Goal: Navigation & Orientation: Find specific page/section

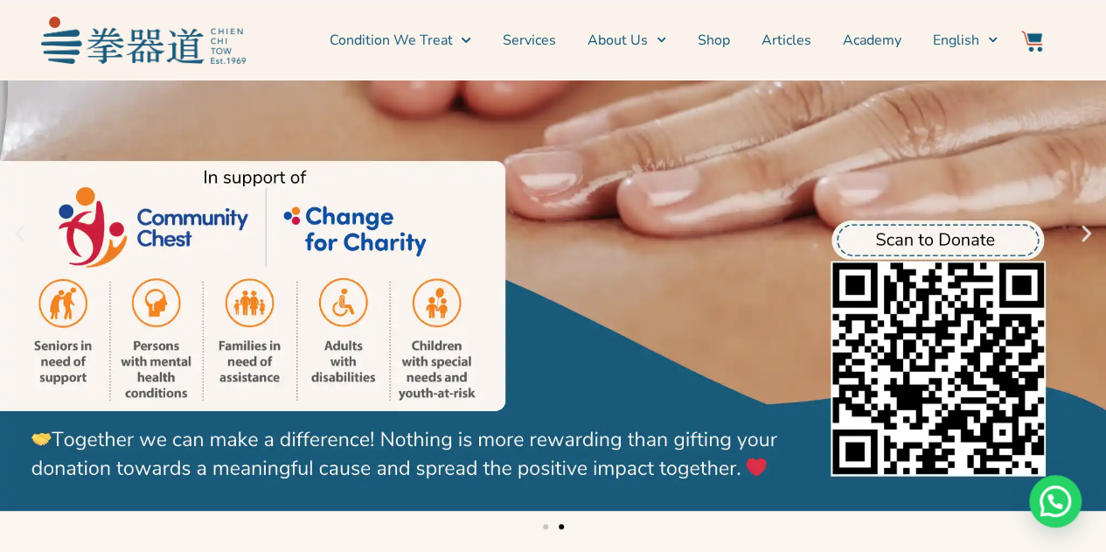
scroll to position [175, 0]
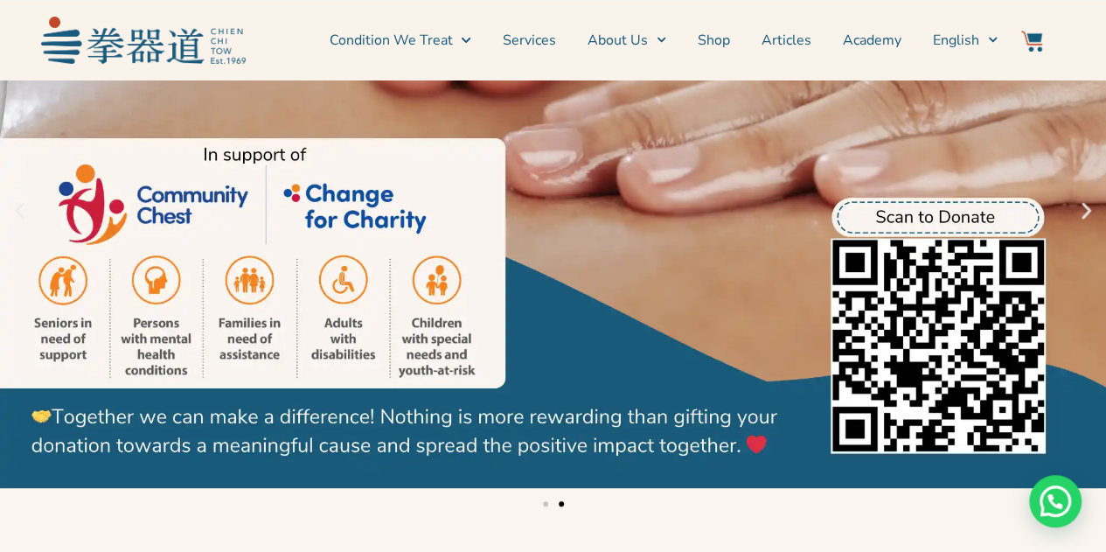
click at [1085, 213] on icon "Next slide" at bounding box center [1087, 211] width 22 height 22
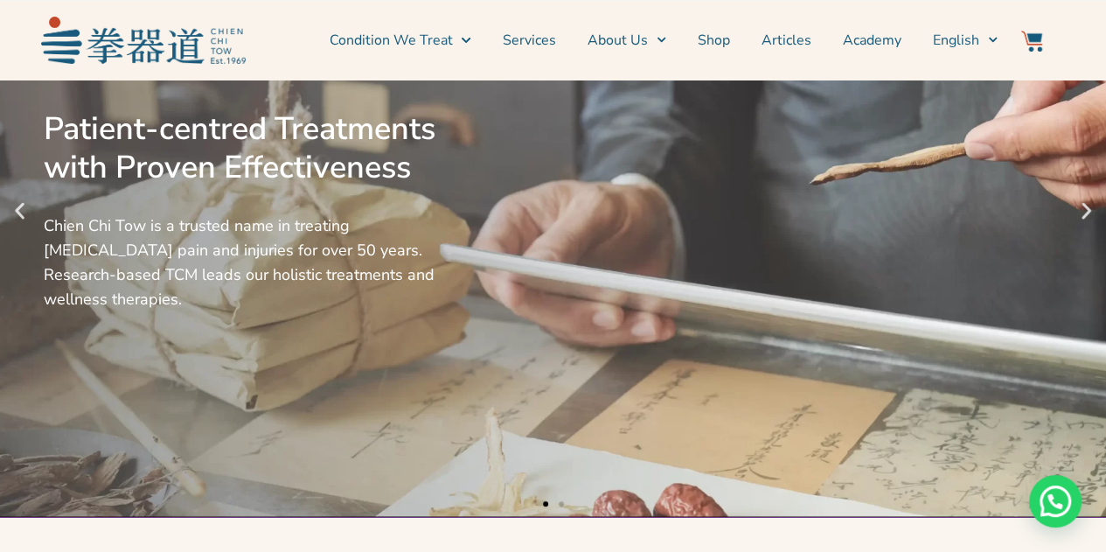
click at [1085, 213] on icon "Next slide" at bounding box center [1087, 211] width 22 height 22
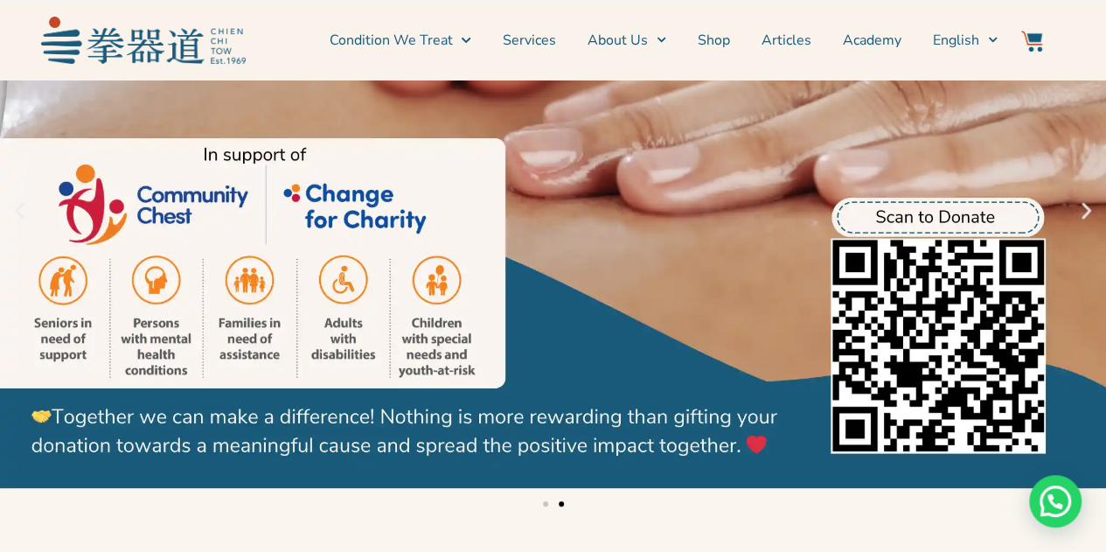
click at [1086, 213] on icon "Next slide" at bounding box center [1087, 211] width 10 height 17
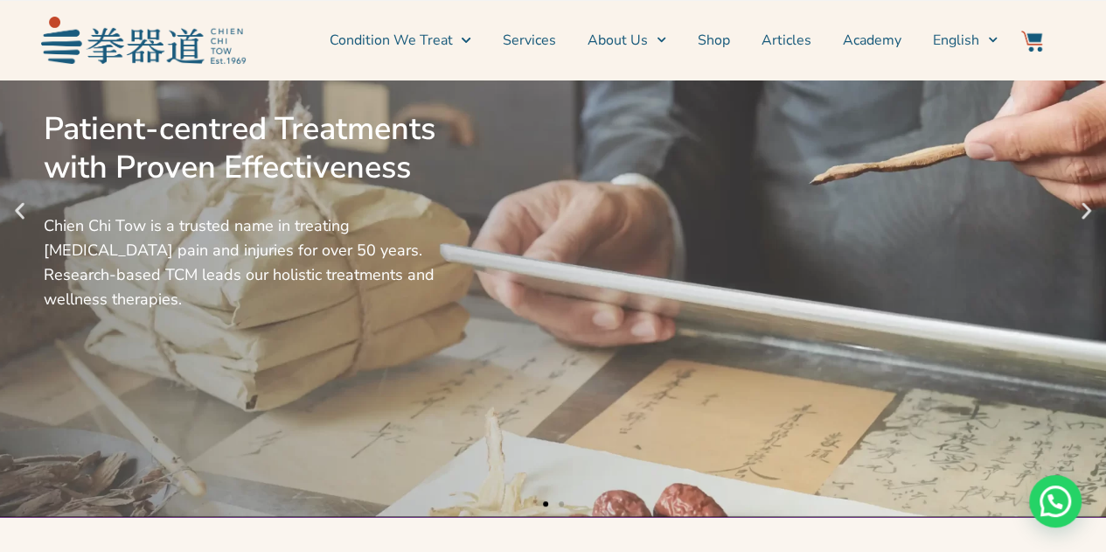
click at [1087, 213] on icon "Next slide" at bounding box center [1087, 211] width 10 height 17
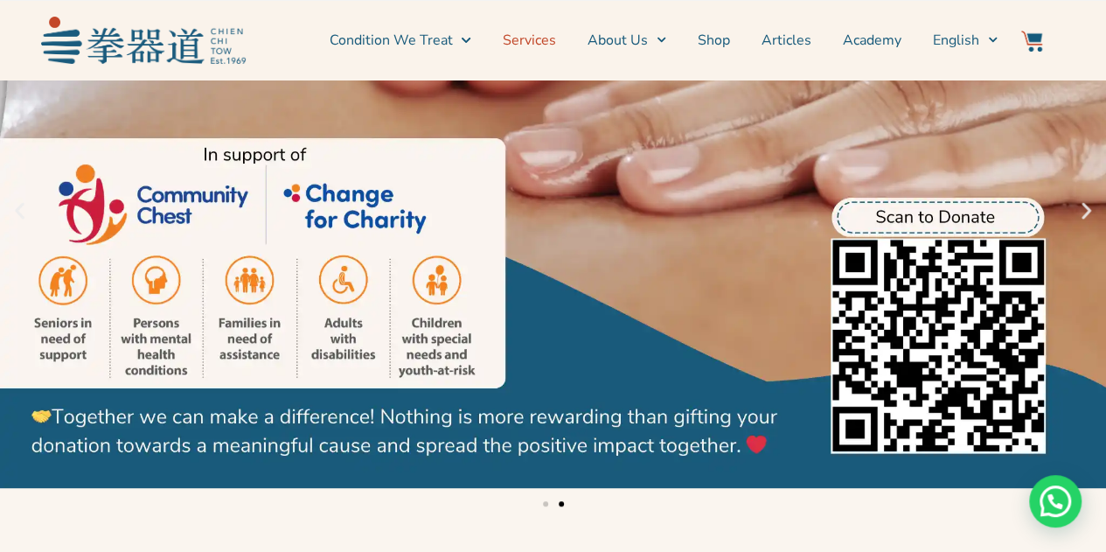
click at [544, 42] on link "Services" at bounding box center [529, 40] width 53 height 44
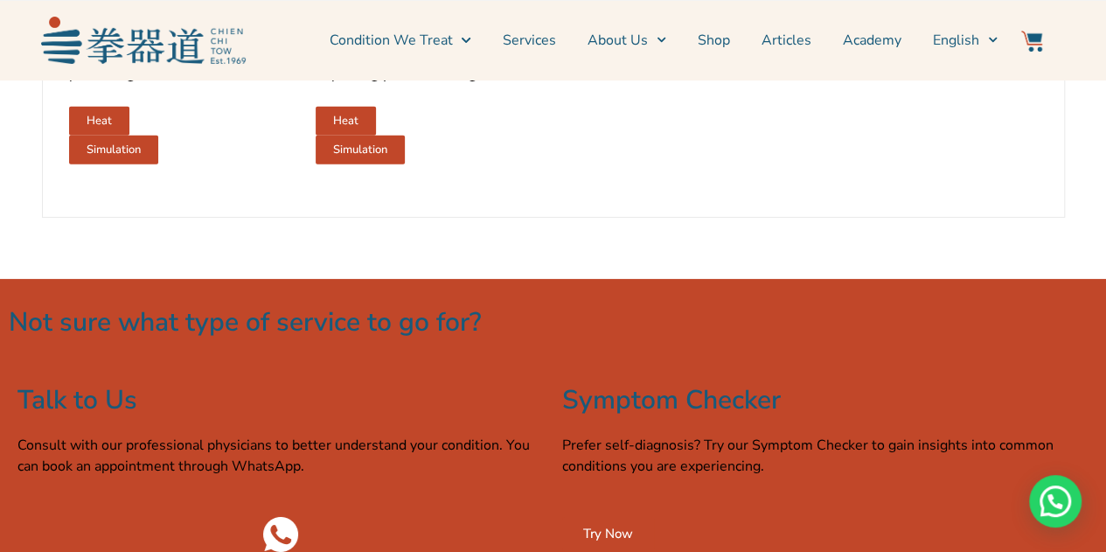
scroll to position [2536, 0]
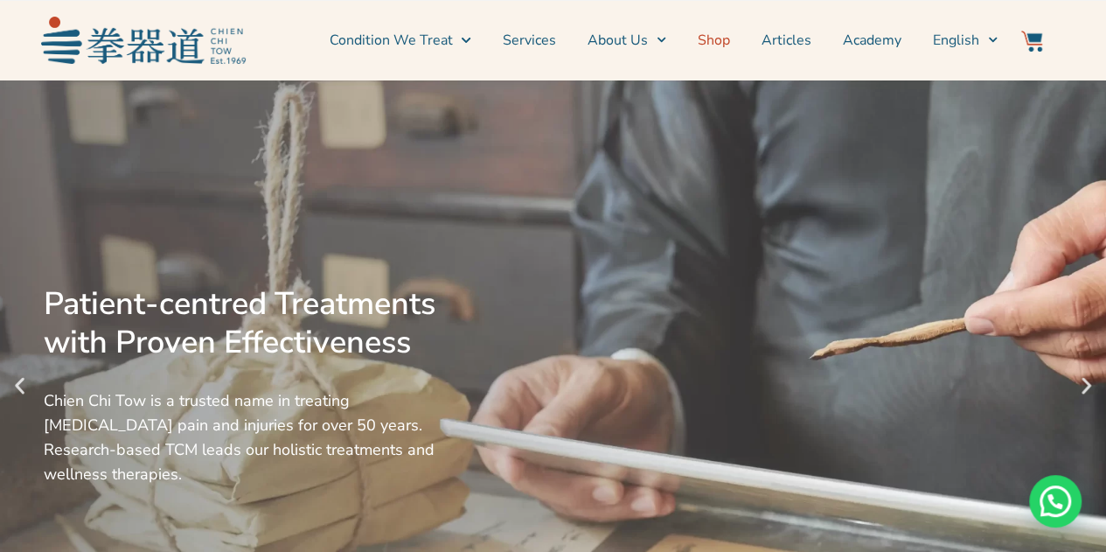
click at [722, 39] on link "Shop" at bounding box center [714, 40] width 32 height 44
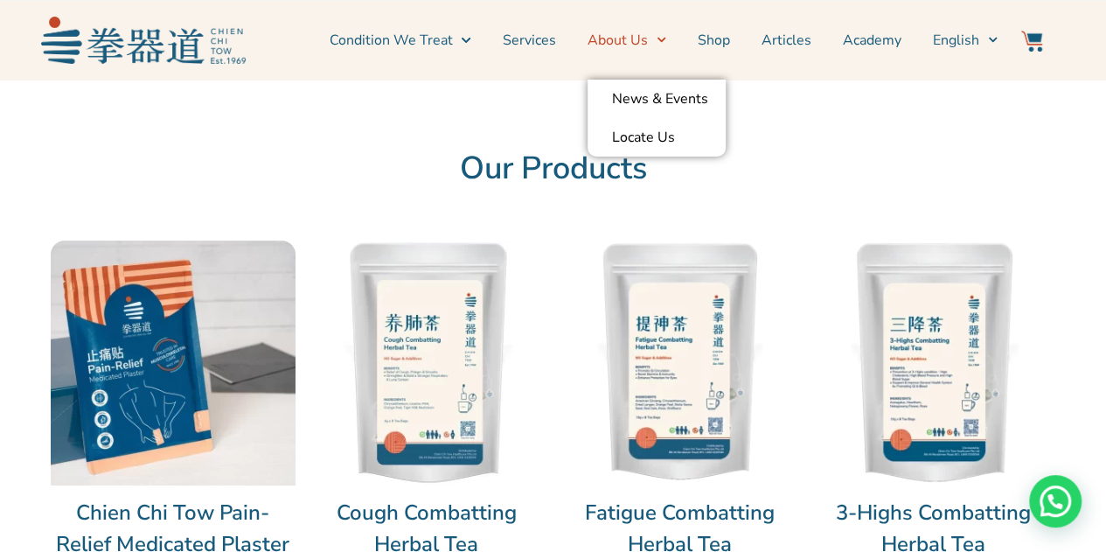
click at [653, 41] on span "Menu" at bounding box center [657, 39] width 18 height 27
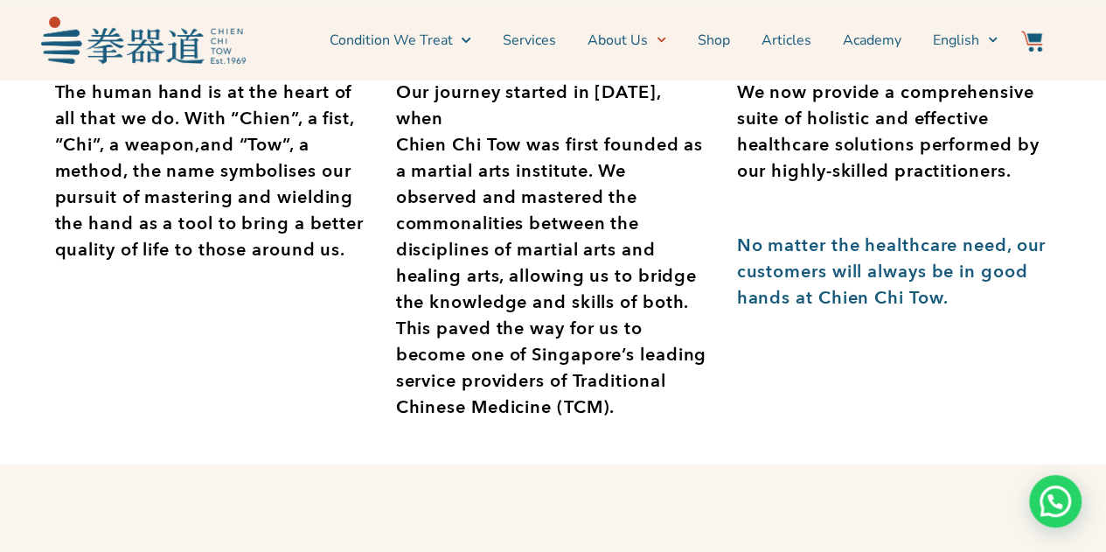
scroll to position [350, 0]
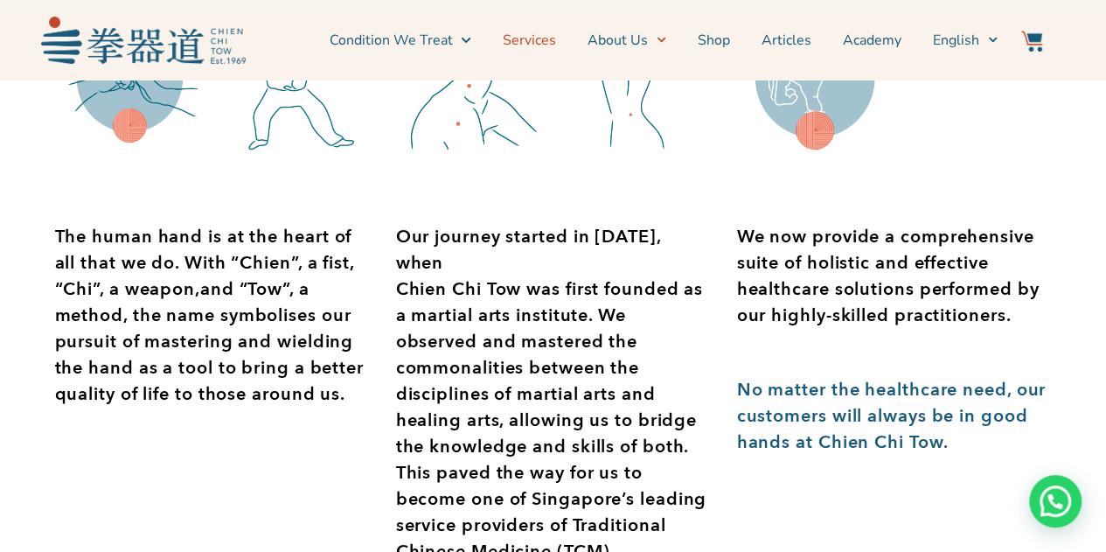
click at [544, 43] on link "Services" at bounding box center [529, 40] width 53 height 44
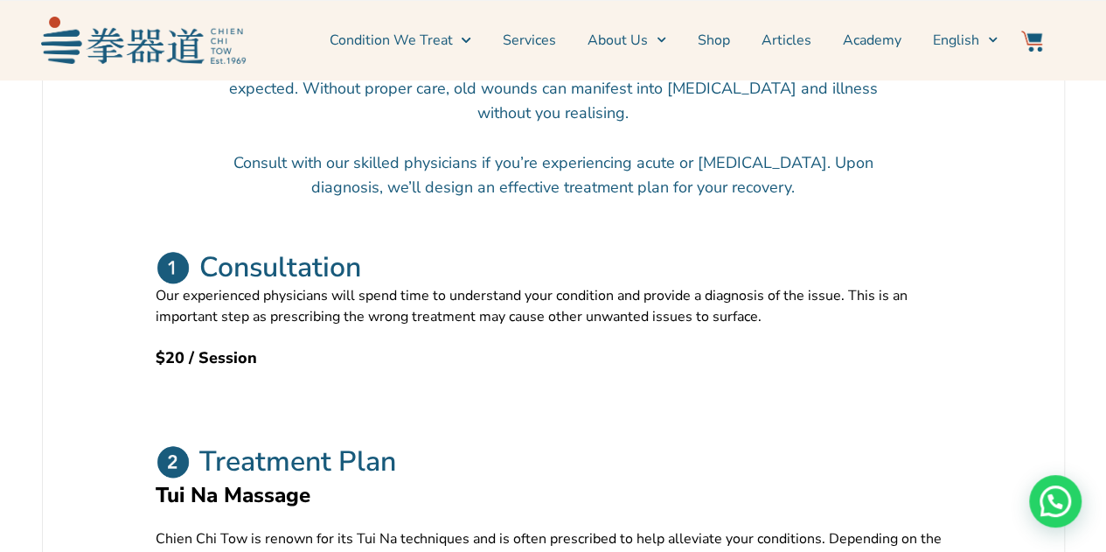
scroll to position [525, 0]
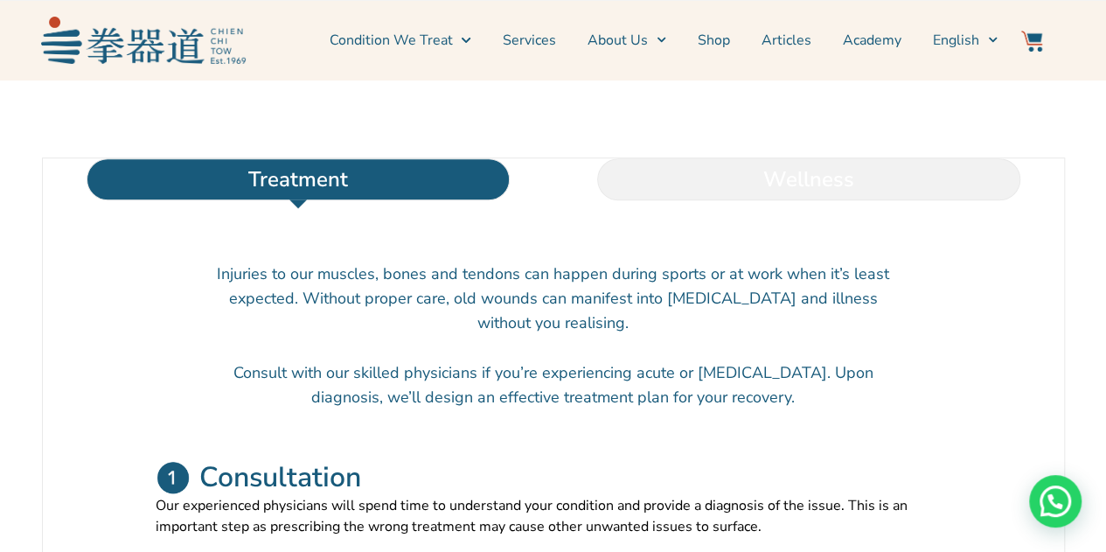
click at [756, 200] on li "Wellness" at bounding box center [809, 179] width 511 height 42
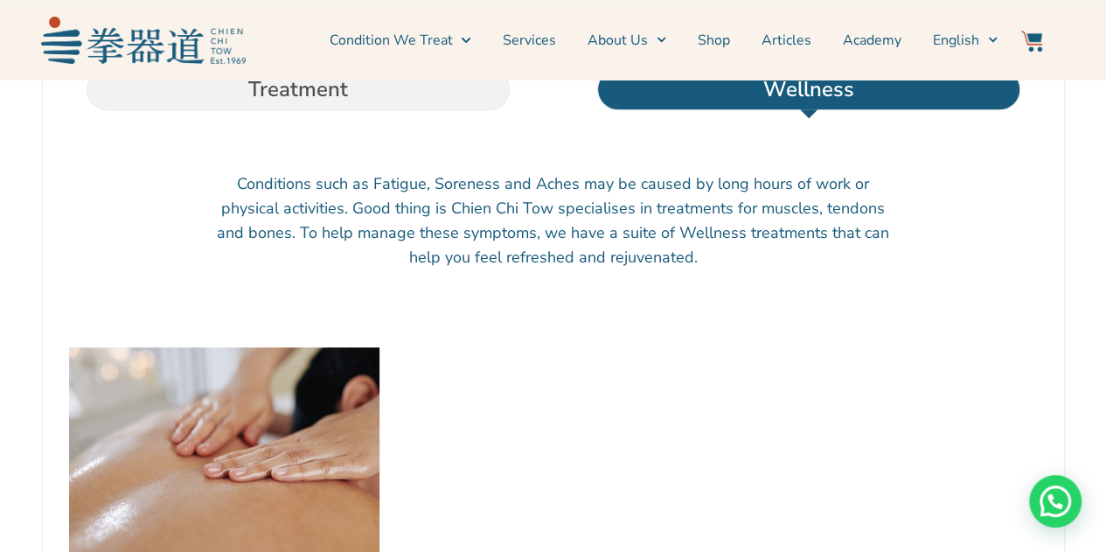
scroll to position [612, 0]
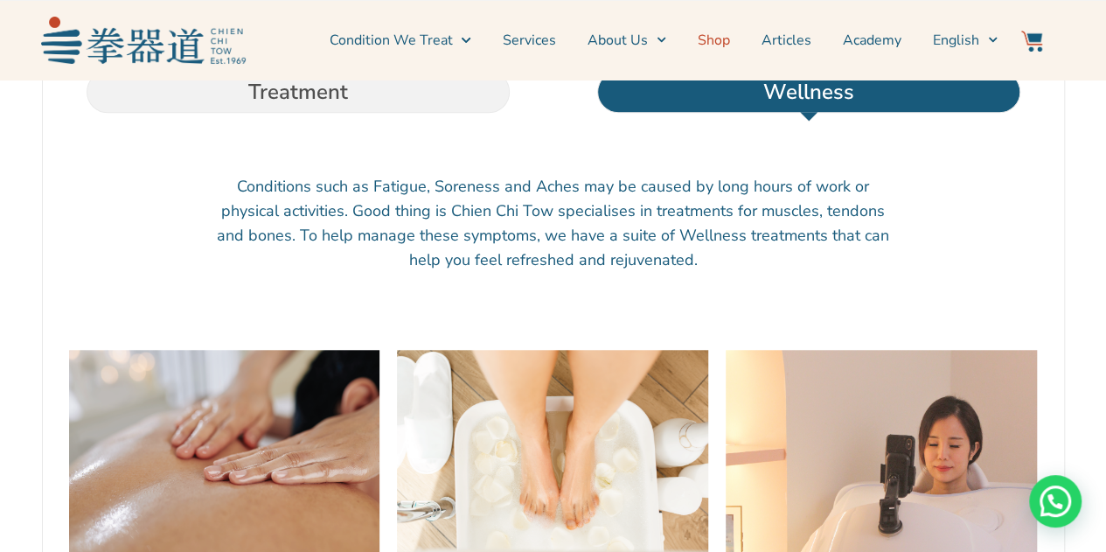
click at [722, 41] on link "Shop" at bounding box center [714, 40] width 32 height 44
